Goal: Register for event/course

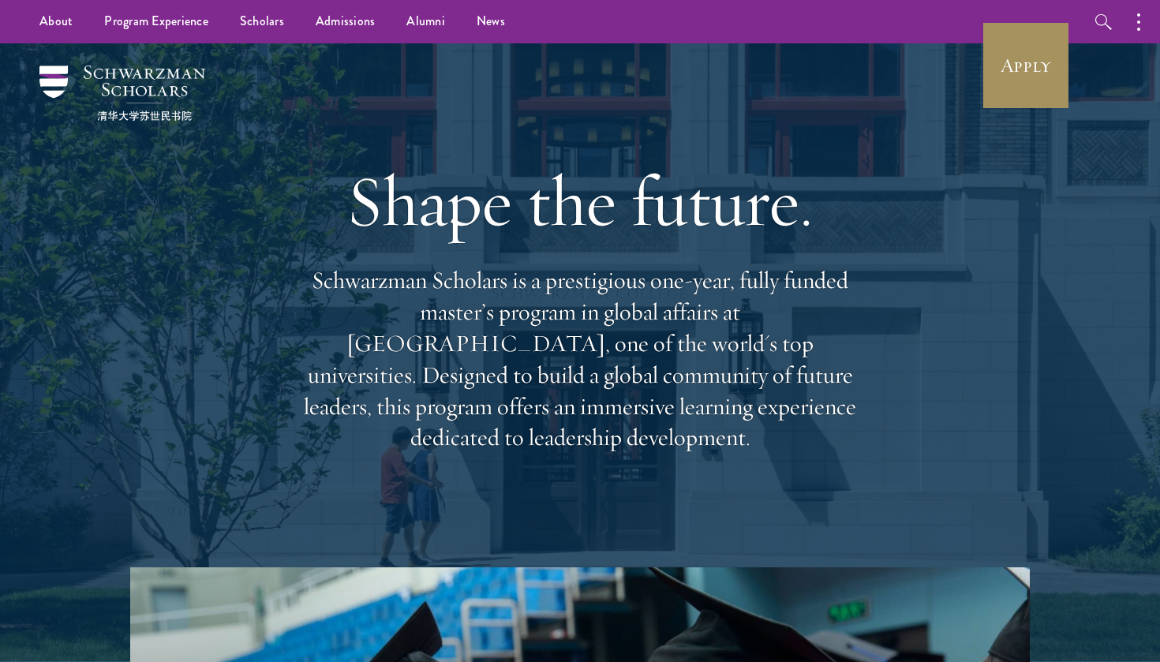
click at [1029, 62] on link "Apply" at bounding box center [1026, 65] width 88 height 88
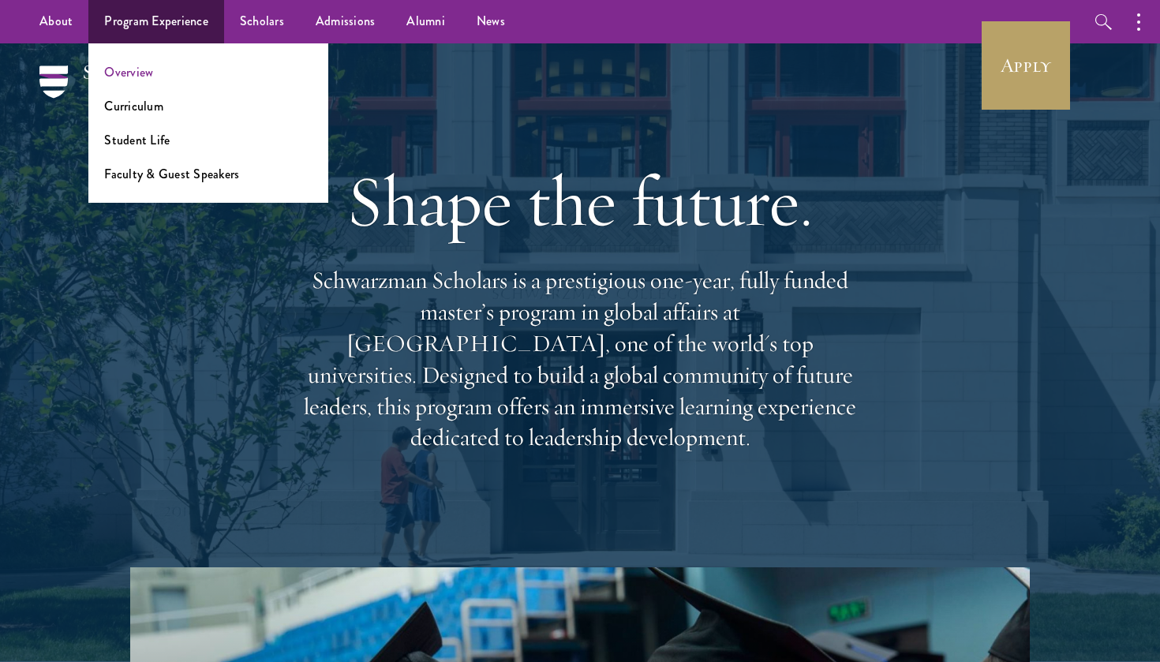
click at [137, 70] on link "Overview" at bounding box center [128, 72] width 49 height 18
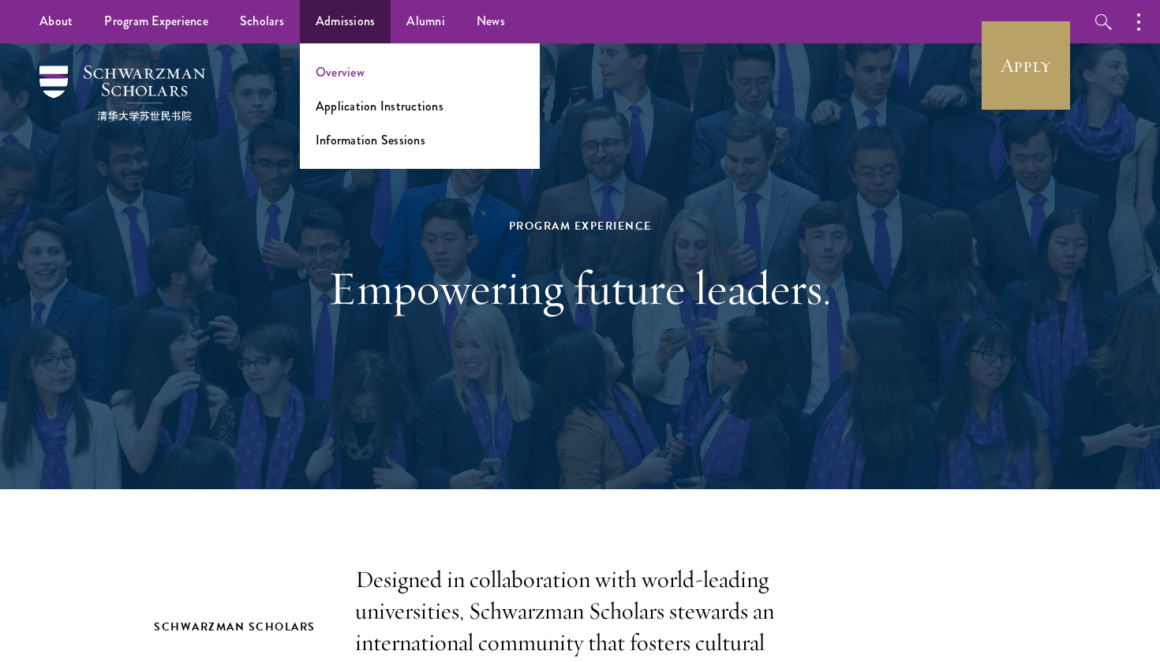
click at [347, 74] on link "Overview" at bounding box center [340, 72] width 49 height 18
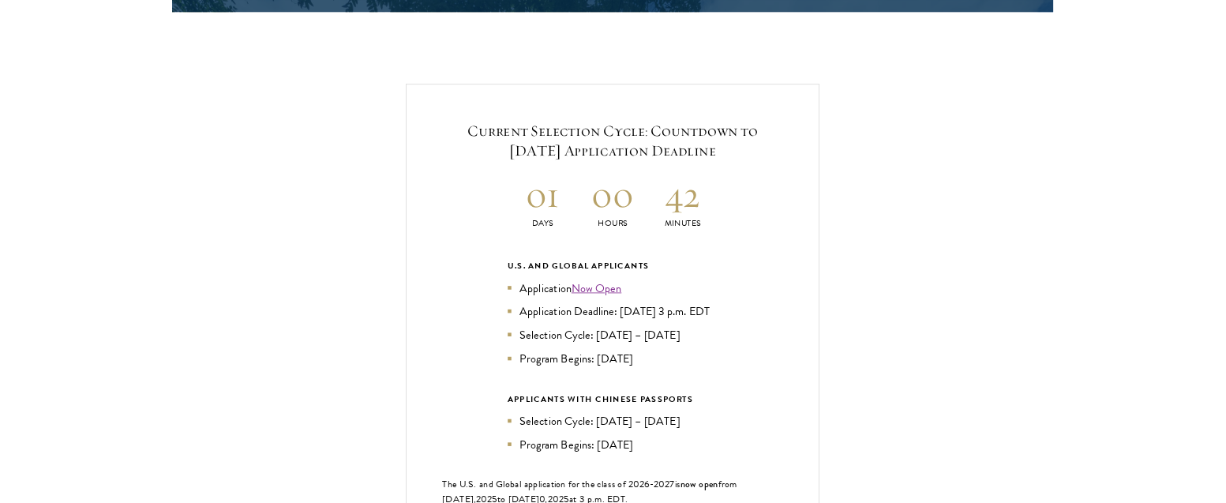
scroll to position [3337, 0]
